Goal: Transaction & Acquisition: Purchase product/service

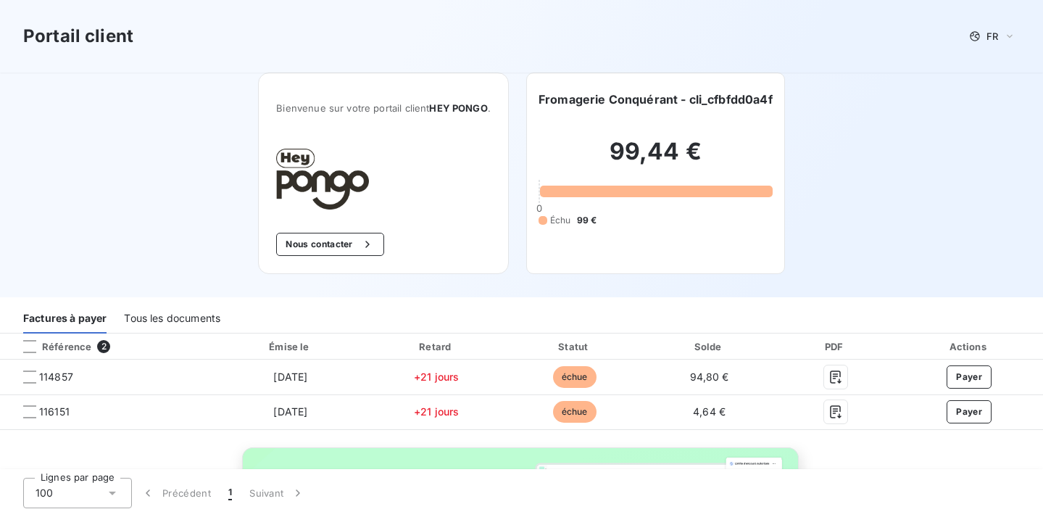
scroll to position [140, 0]
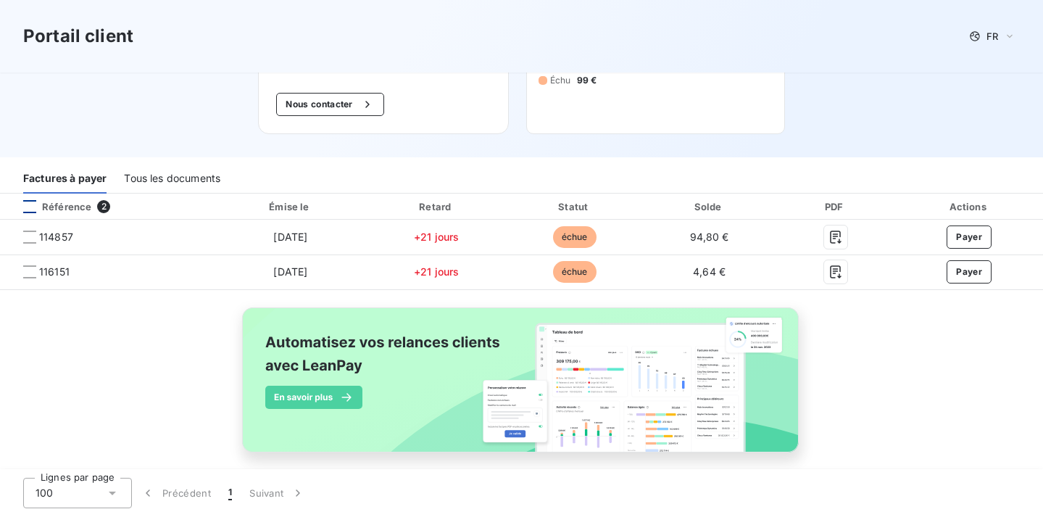
click at [27, 203] on div at bounding box center [29, 206] width 13 height 13
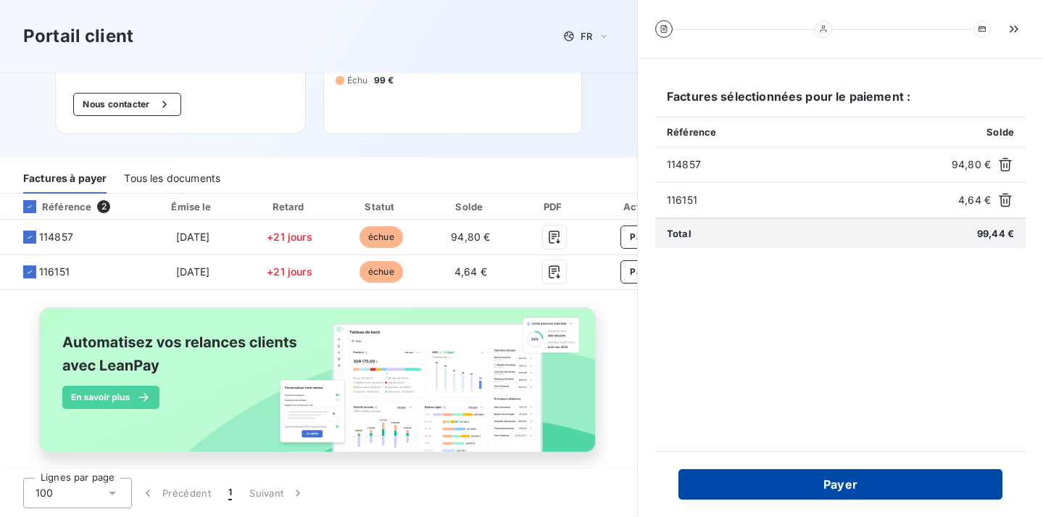
click at [817, 481] on button "Payer" at bounding box center [841, 484] width 324 height 30
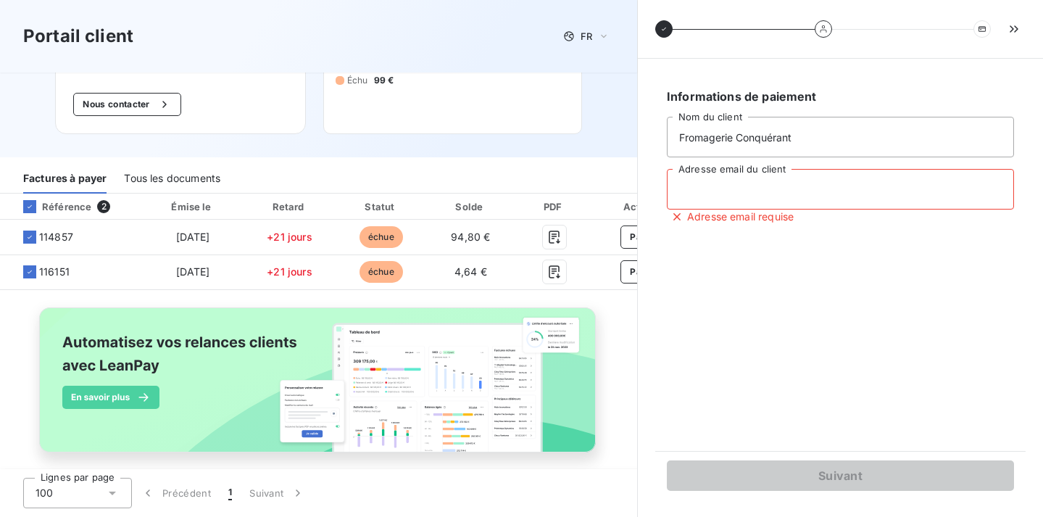
click at [707, 189] on input "Adresse email du client" at bounding box center [840, 189] width 347 height 41
type input "[EMAIL_ADDRESS][DOMAIN_NAME]"
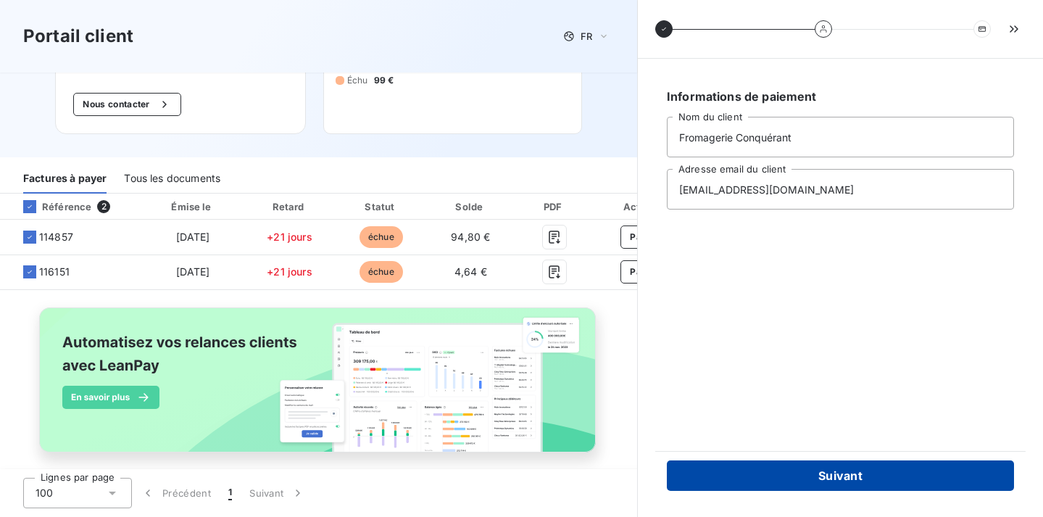
click at [819, 469] on button "Suivant" at bounding box center [840, 475] width 347 height 30
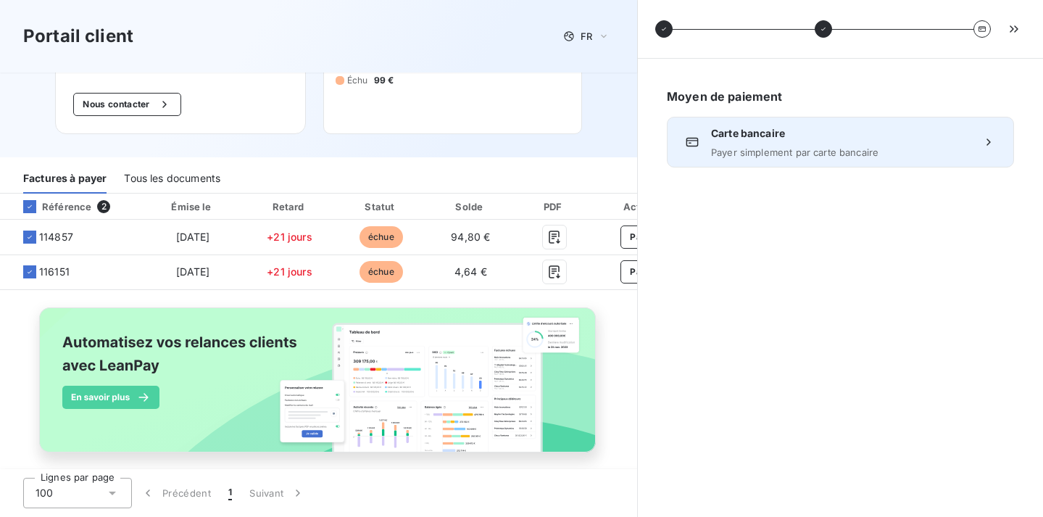
click at [766, 132] on span "Carte bancaire" at bounding box center [840, 133] width 259 height 15
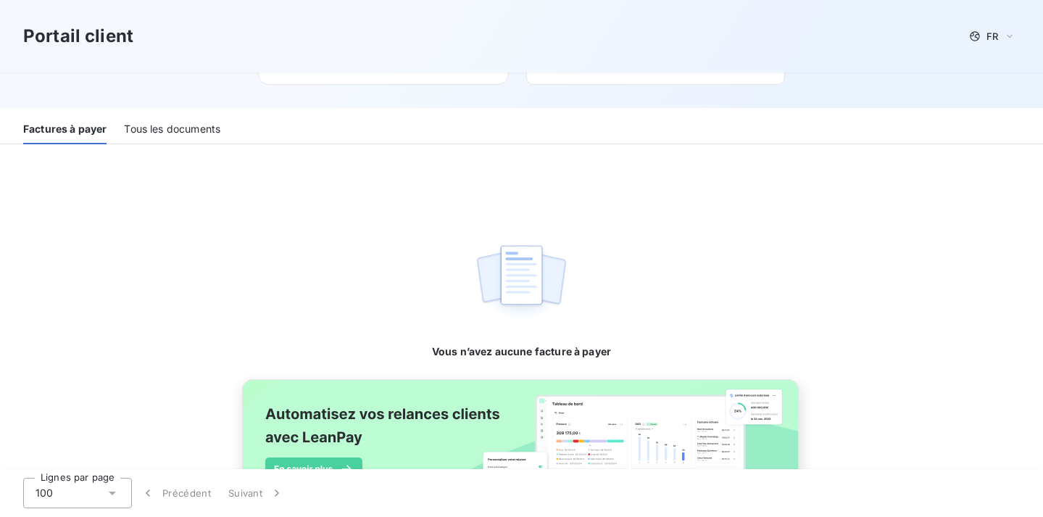
scroll to position [183, 0]
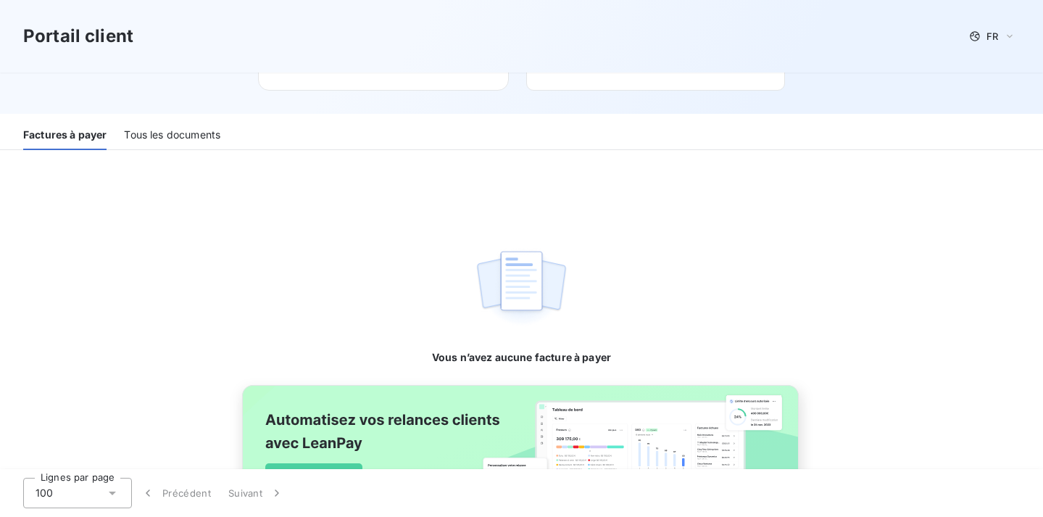
click at [170, 134] on div "Tous les documents" at bounding box center [172, 135] width 96 height 30
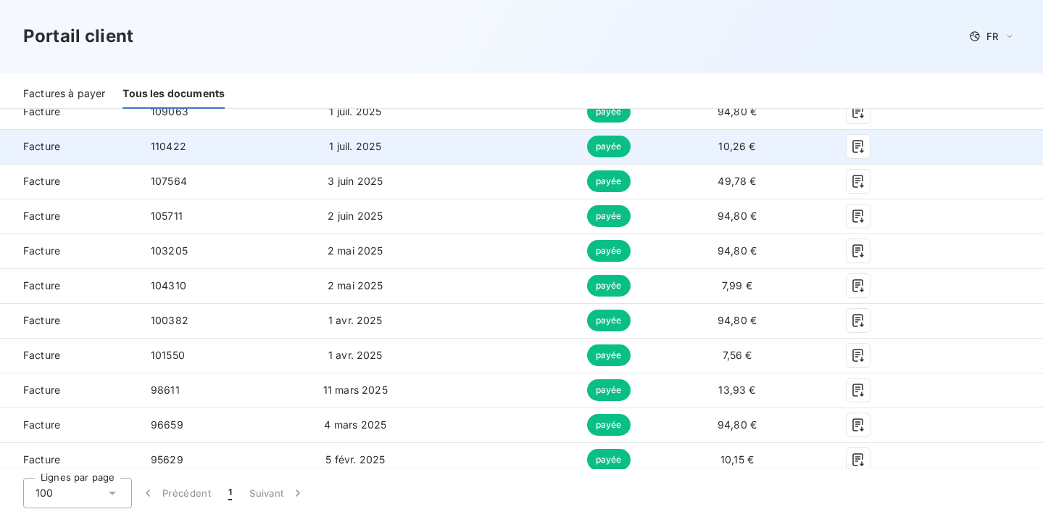
scroll to position [0, 0]
